Goal: Information Seeking & Learning: Understand process/instructions

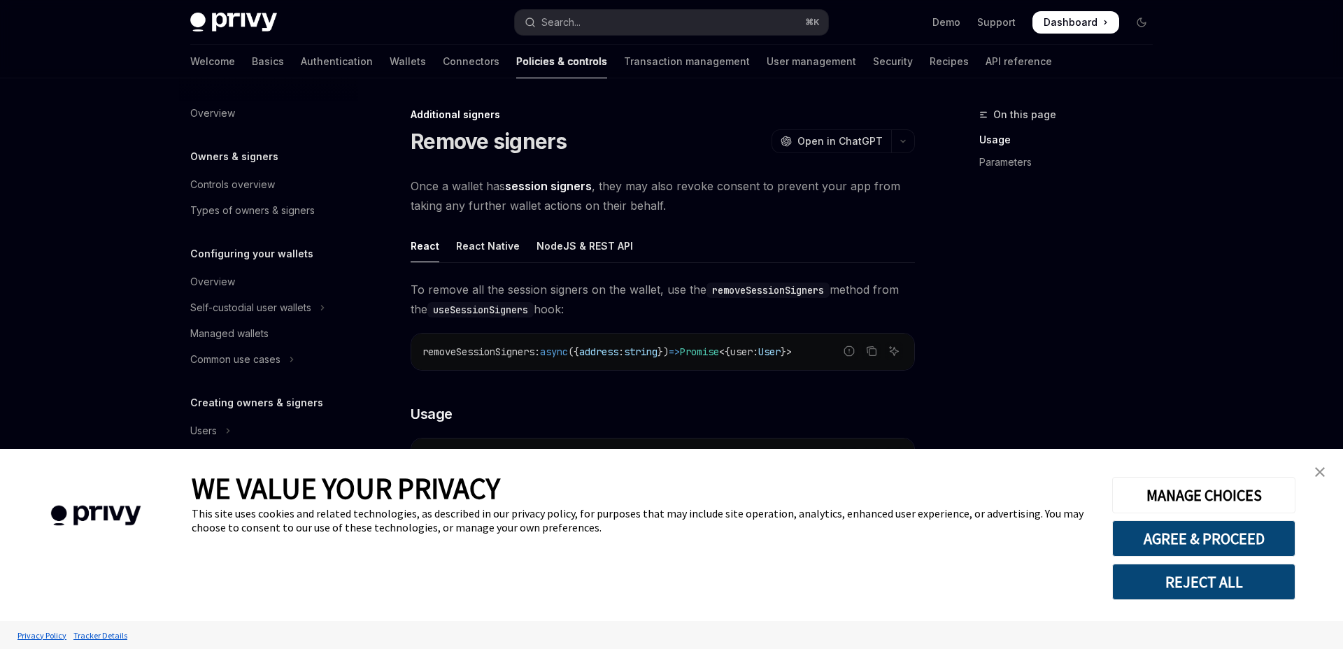
scroll to position [371, 0]
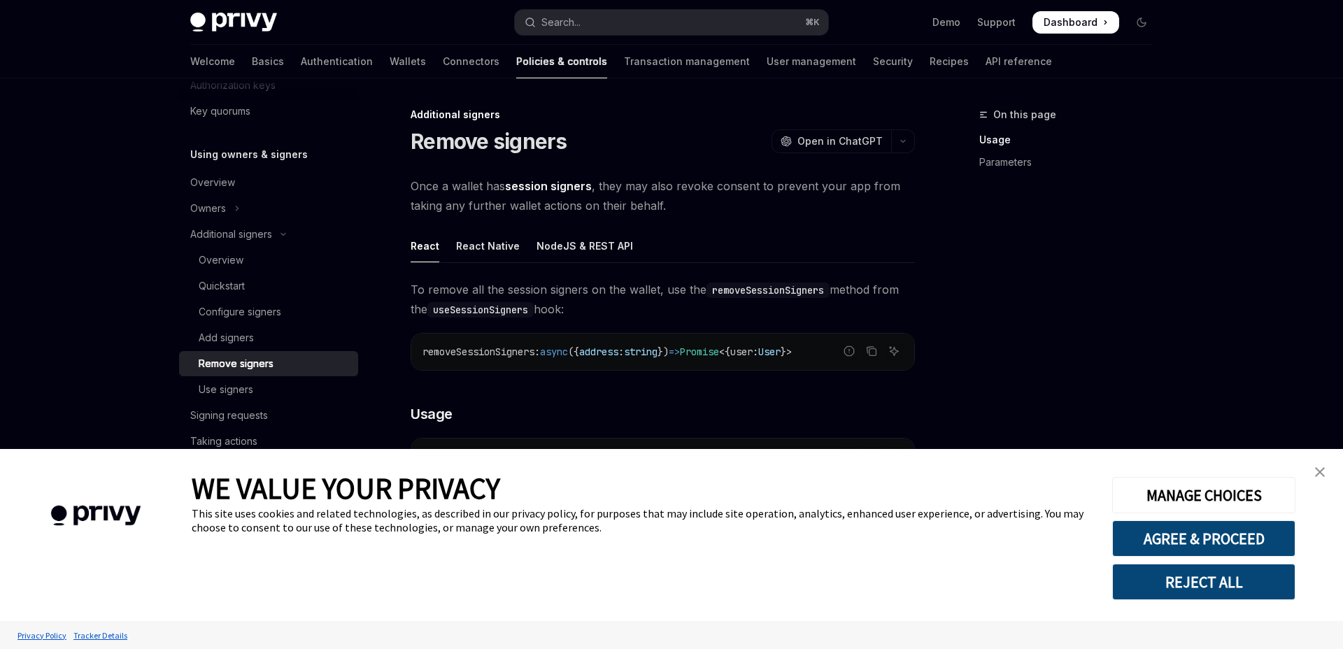
click at [1321, 471] on img "close banner" at bounding box center [1320, 472] width 10 height 10
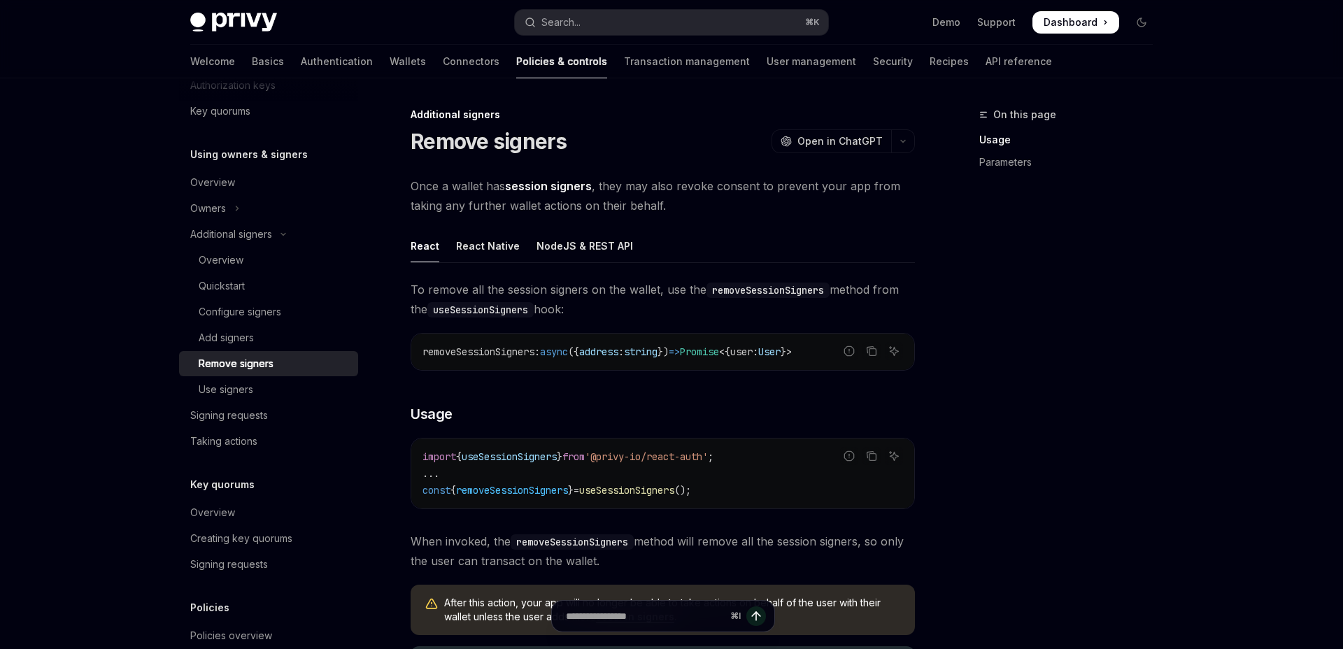
click at [976, 494] on div "On this page Usage Parameters" at bounding box center [1057, 377] width 213 height 543
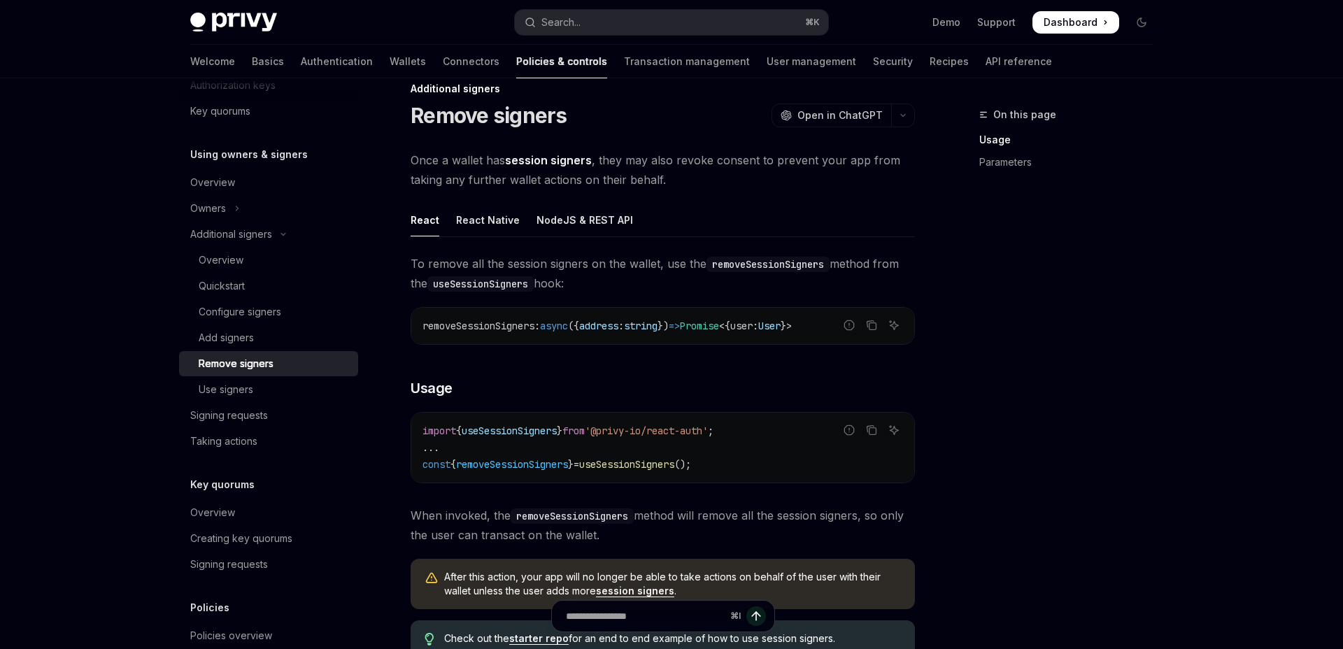
scroll to position [29, 0]
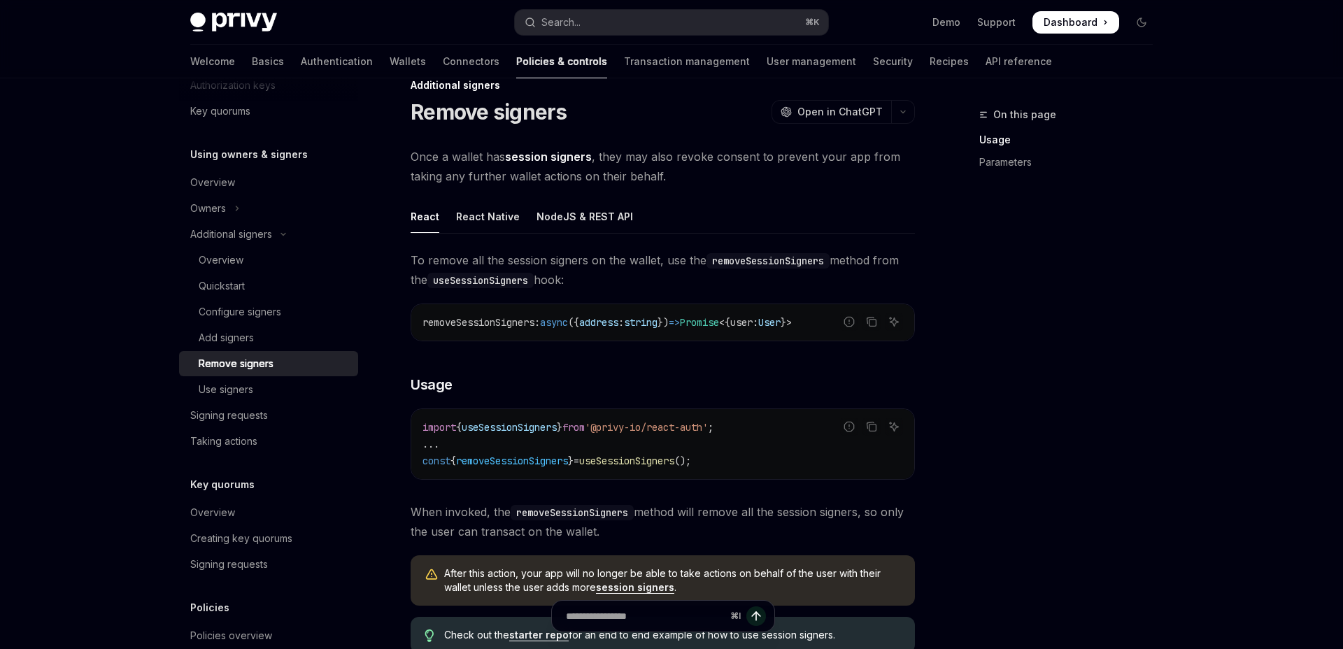
click at [536, 429] on span "useSessionSigners" at bounding box center [509, 427] width 95 height 13
copy span "useSessionSigners"
copy span "import { useSessionSigners } from '@privy-io/react-auth' ;"
drag, startPoint x: 745, startPoint y: 430, endPoint x: 418, endPoint y: 429, distance: 327.3
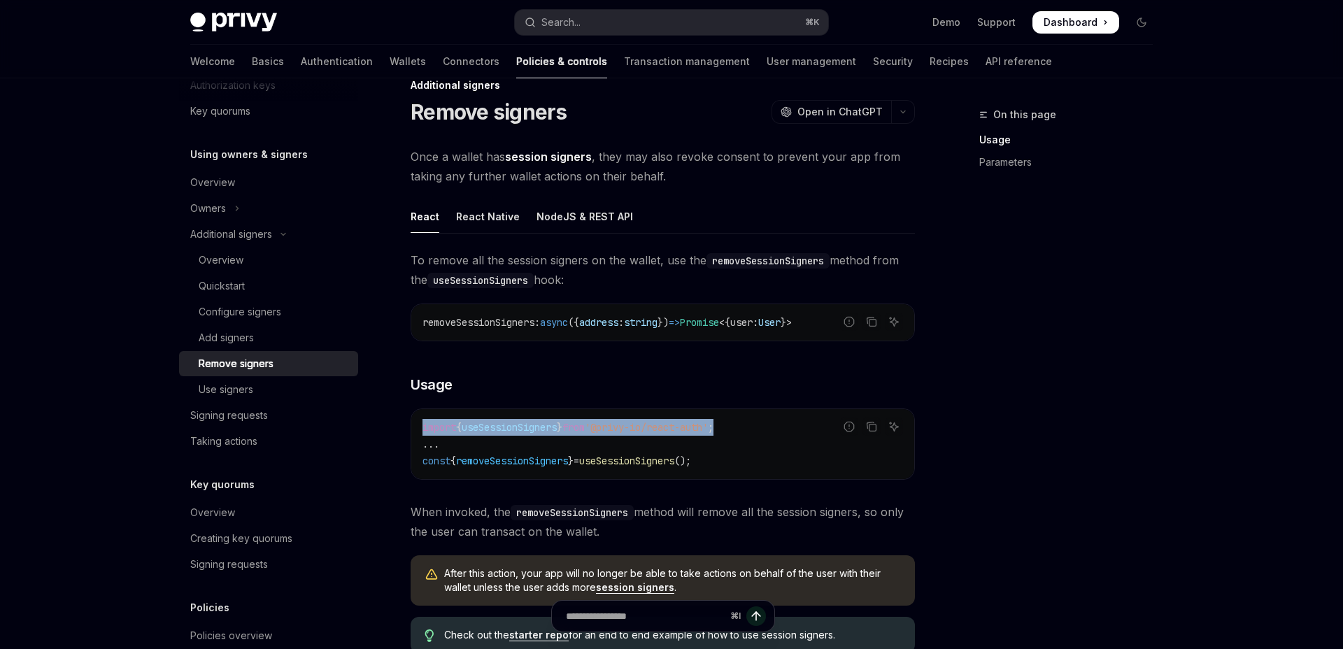
click at [418, 429] on div "import { useSessionSigners } from '@privy-io/react-auth' ; ... const { removeSe…" at bounding box center [662, 444] width 503 height 70
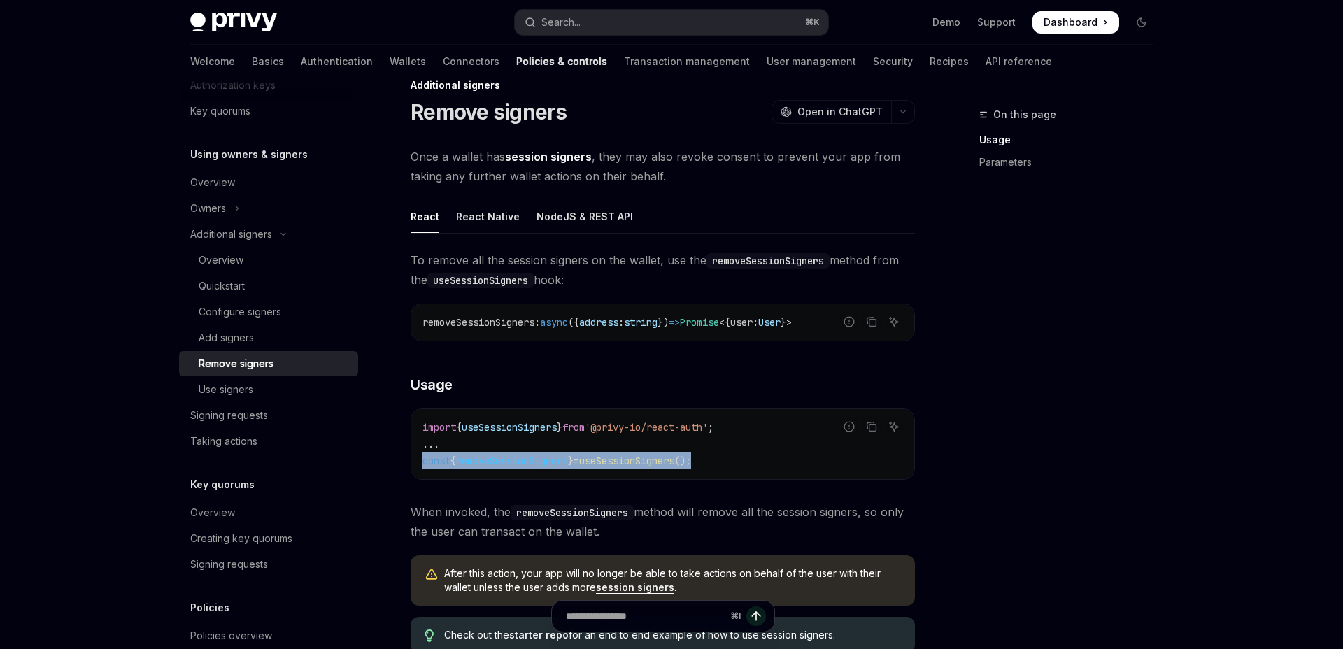
copy span "const { removeSessionSigners } = useSessionSigners ();"
drag, startPoint x: 423, startPoint y: 462, endPoint x: 721, endPoint y: 467, distance: 298.0
click at [721, 467] on code "import { useSessionSigners } from '@privy-io/react-auth' ; ... const { removeSe…" at bounding box center [662, 444] width 480 height 50
